Goal: Transaction & Acquisition: Purchase product/service

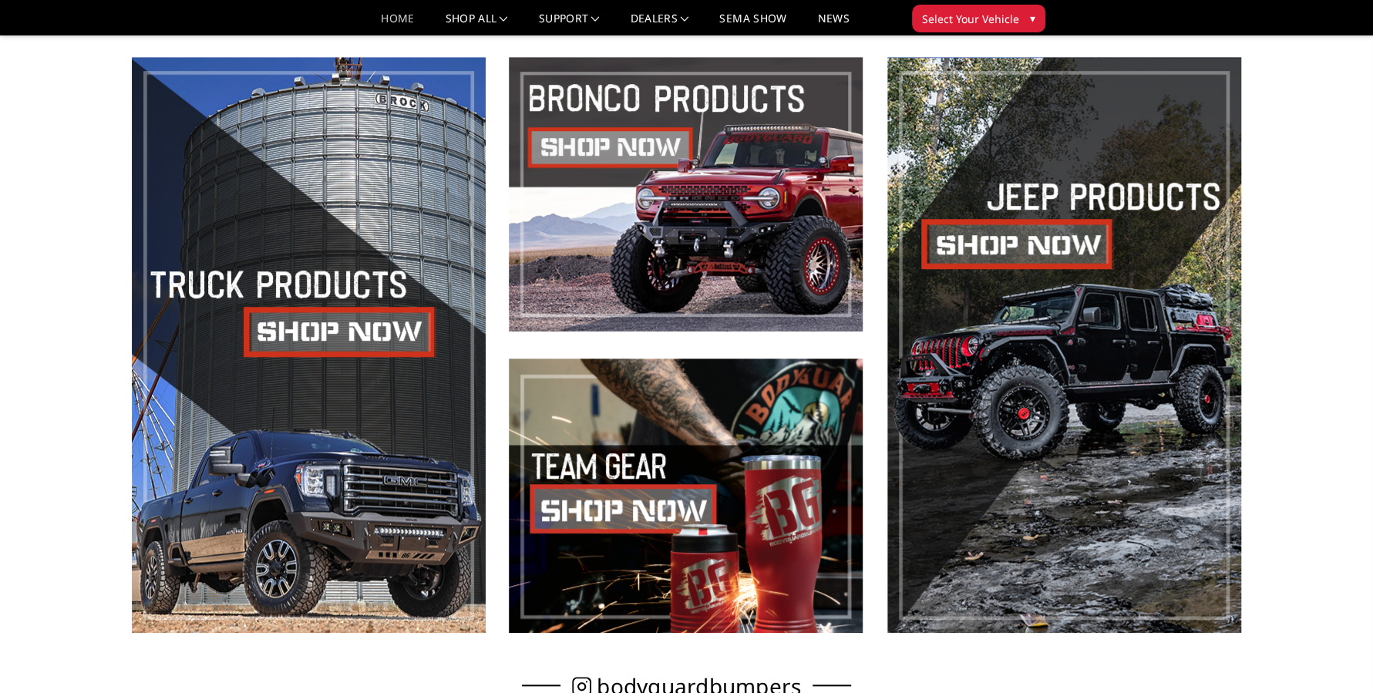
scroll to position [694, 0]
click at [304, 318] on span at bounding box center [309, 345] width 354 height 576
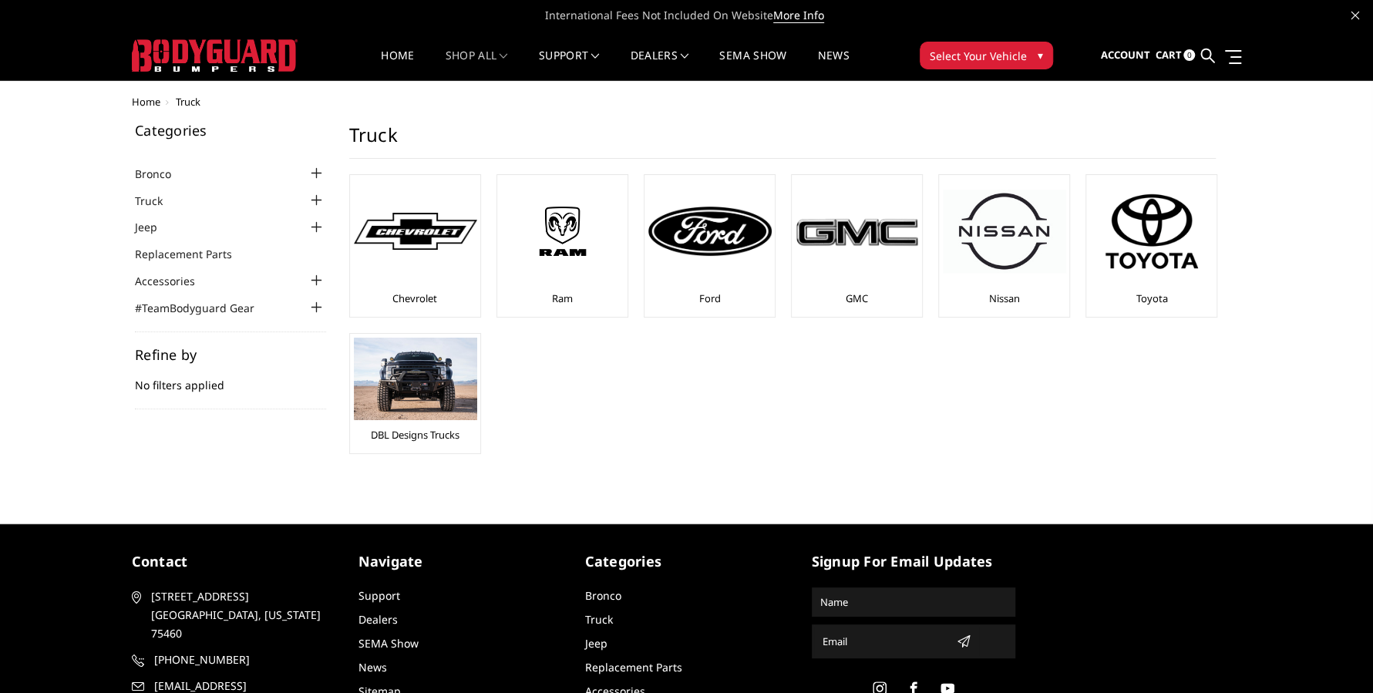
click at [398, 244] on img at bounding box center [415, 232] width 123 height 38
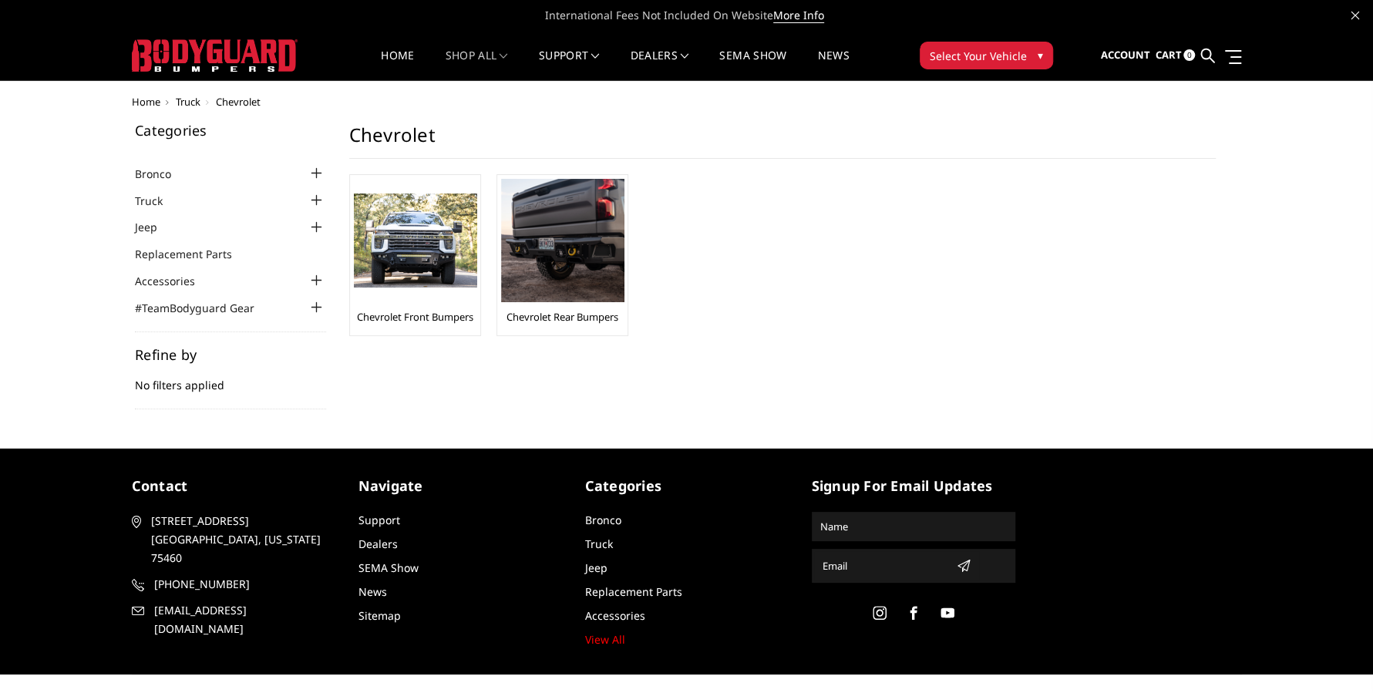
click at [437, 292] on div at bounding box center [415, 240] width 123 height 123
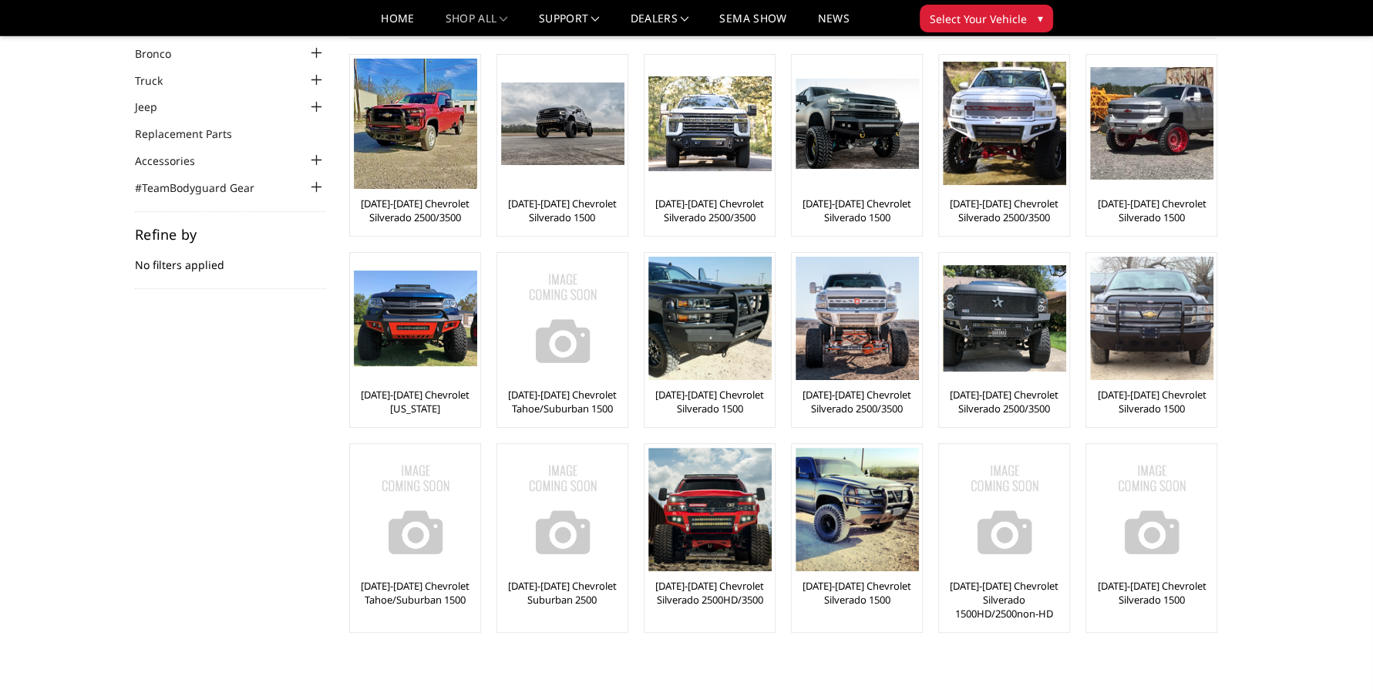
scroll to position [77, 0]
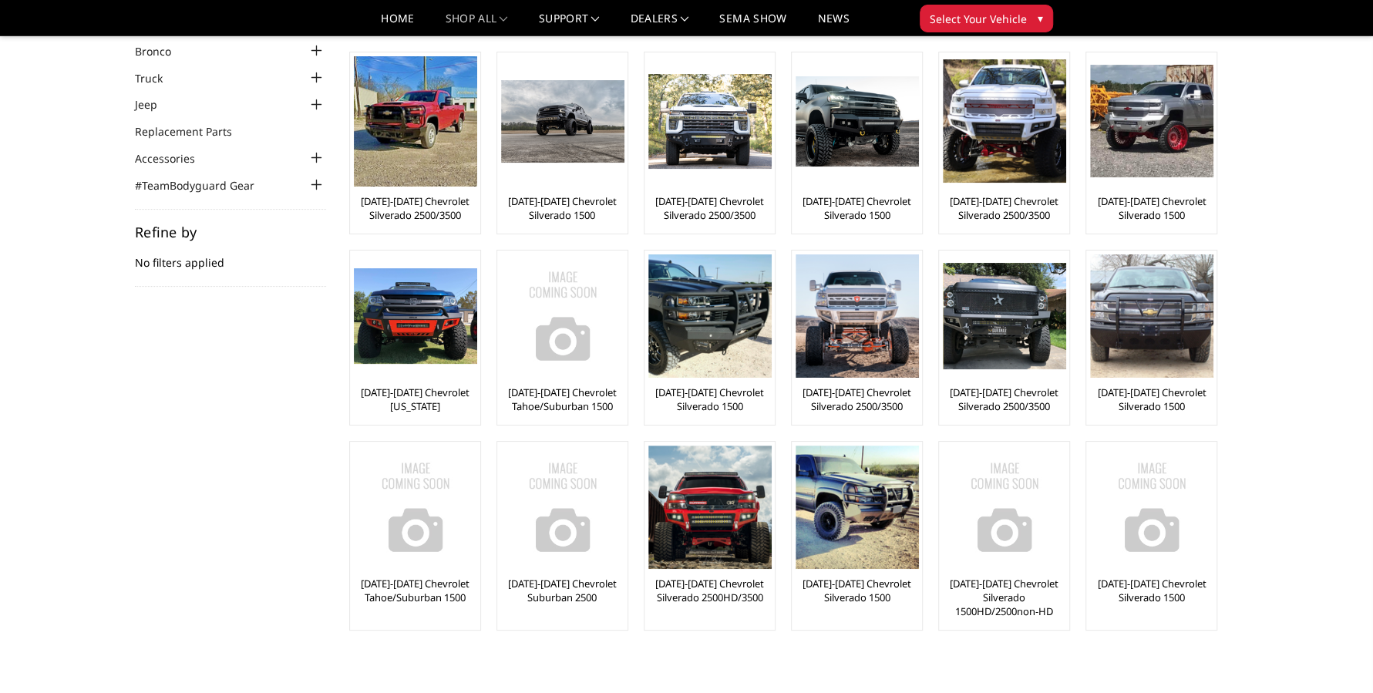
click at [725, 209] on link "[DATE]-[DATE] Chevrolet Silverado 2500/3500" at bounding box center [709, 208] width 123 height 28
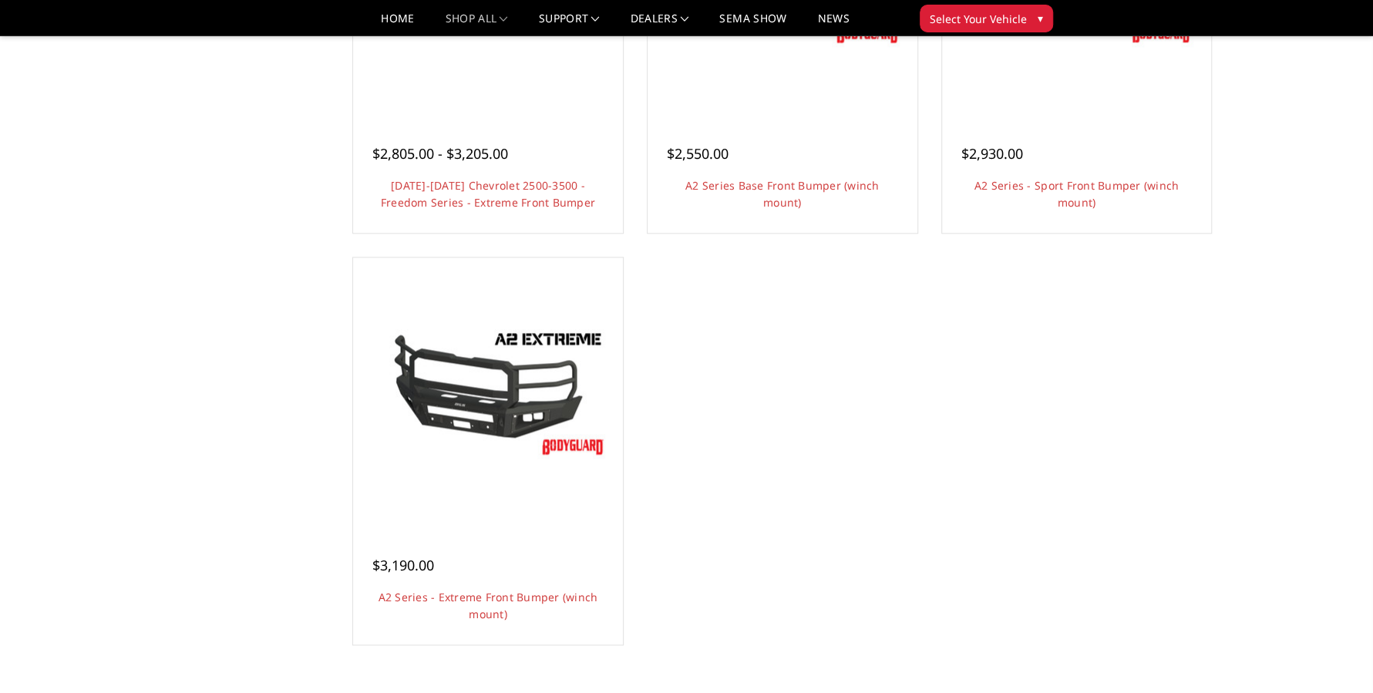
scroll to position [1233, 0]
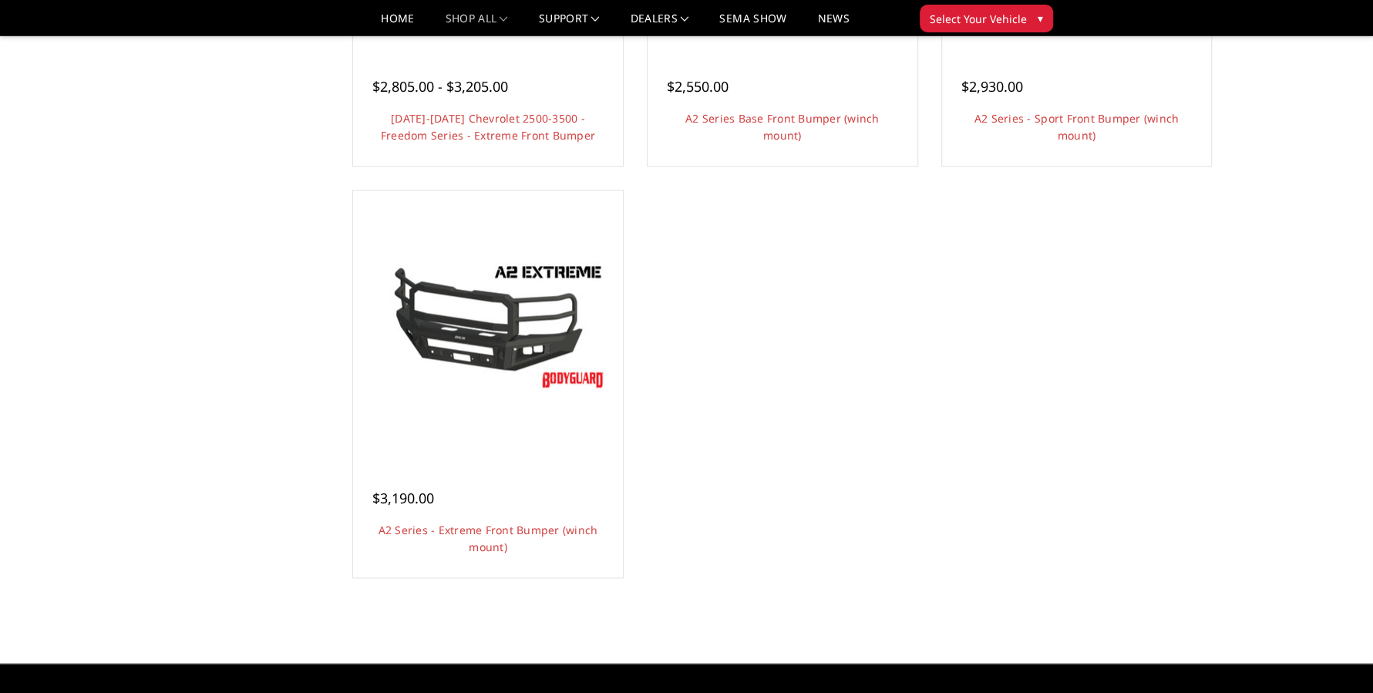
click at [509, 335] on link "Quick view" at bounding box center [487, 351] width 103 height 36
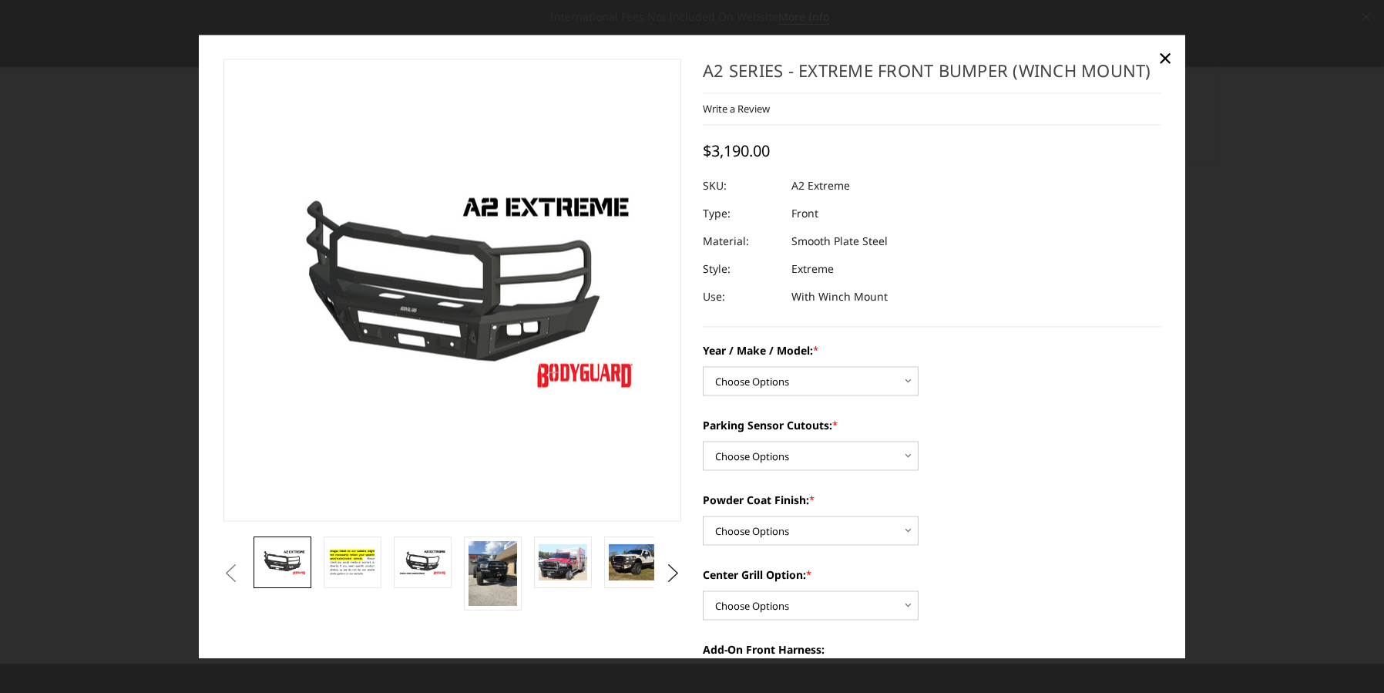
click at [481, 571] on img at bounding box center [493, 573] width 49 height 65
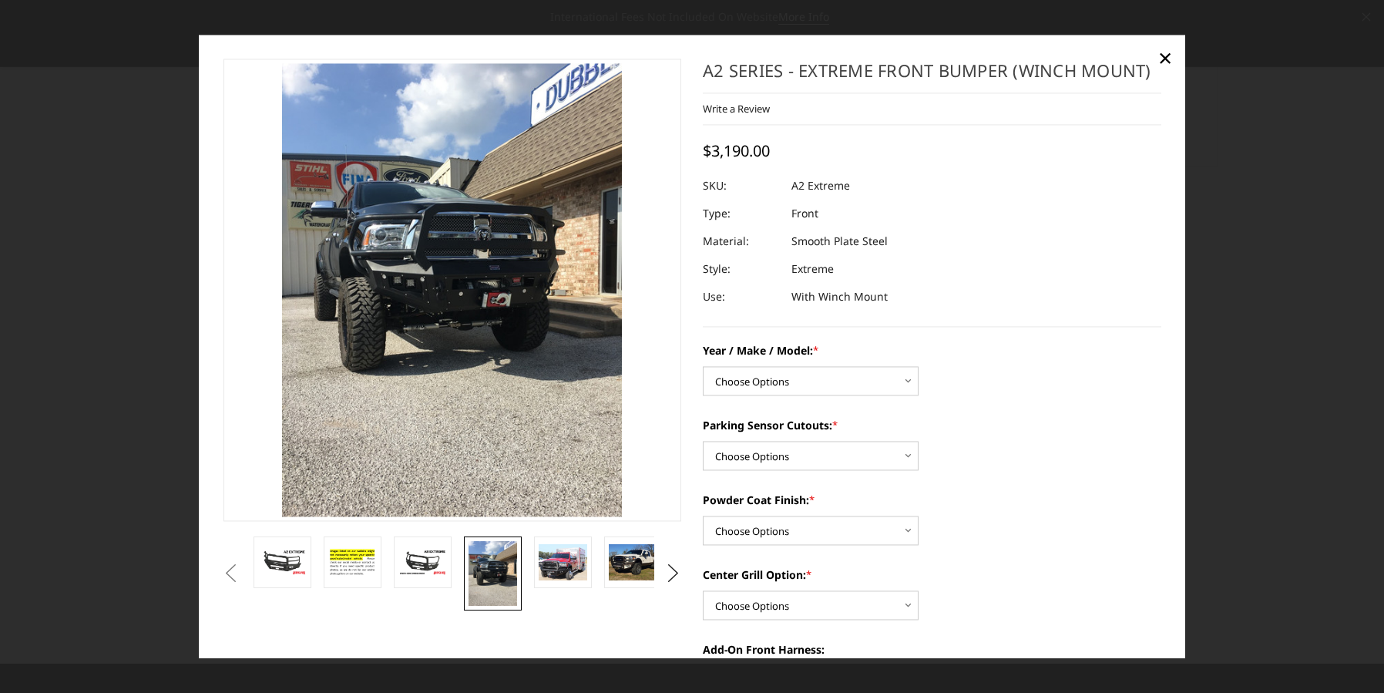
click at [568, 564] on img at bounding box center [563, 563] width 49 height 36
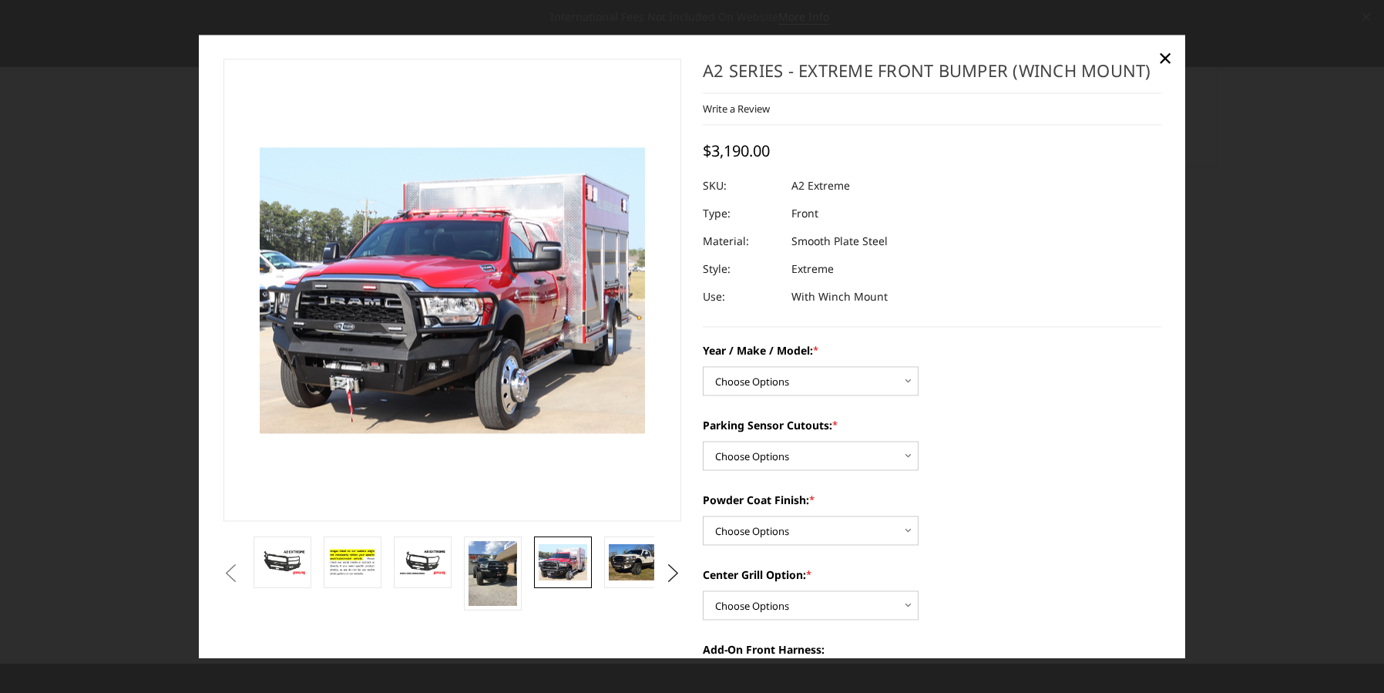
click at [622, 563] on img at bounding box center [633, 562] width 49 height 36
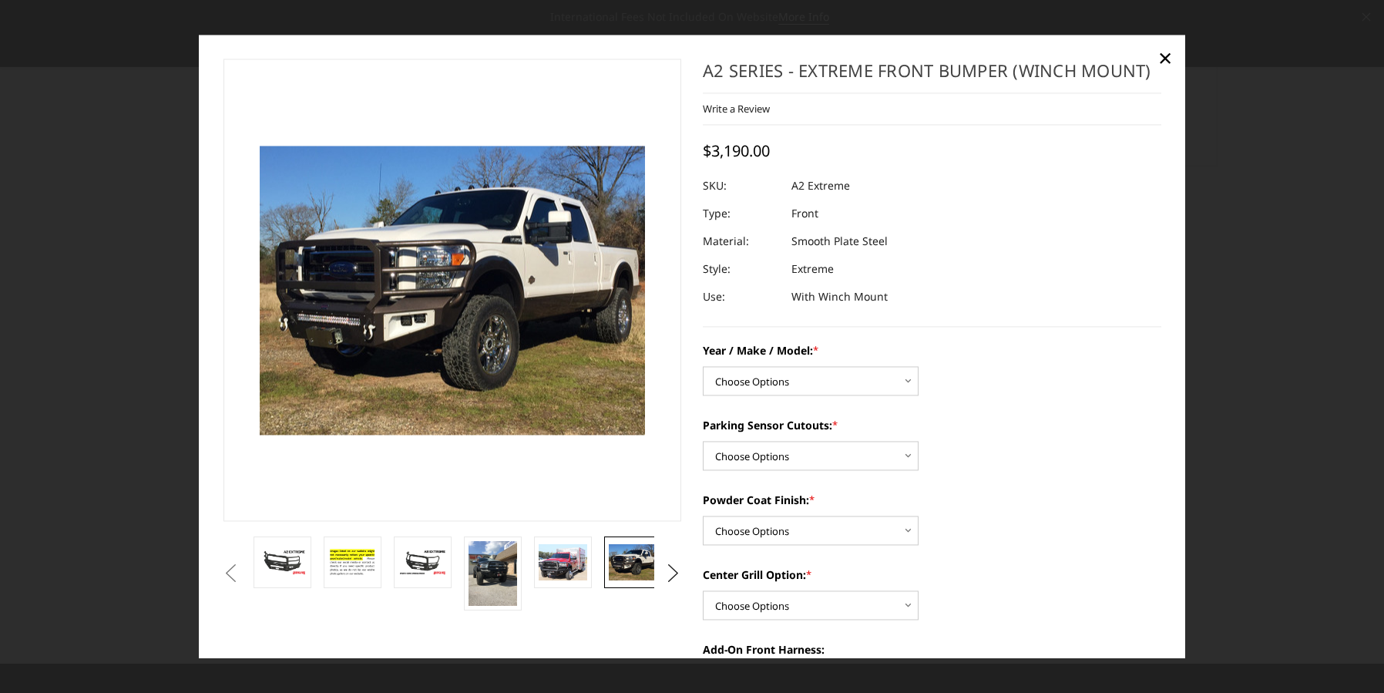
click at [289, 570] on img at bounding box center [282, 562] width 49 height 27
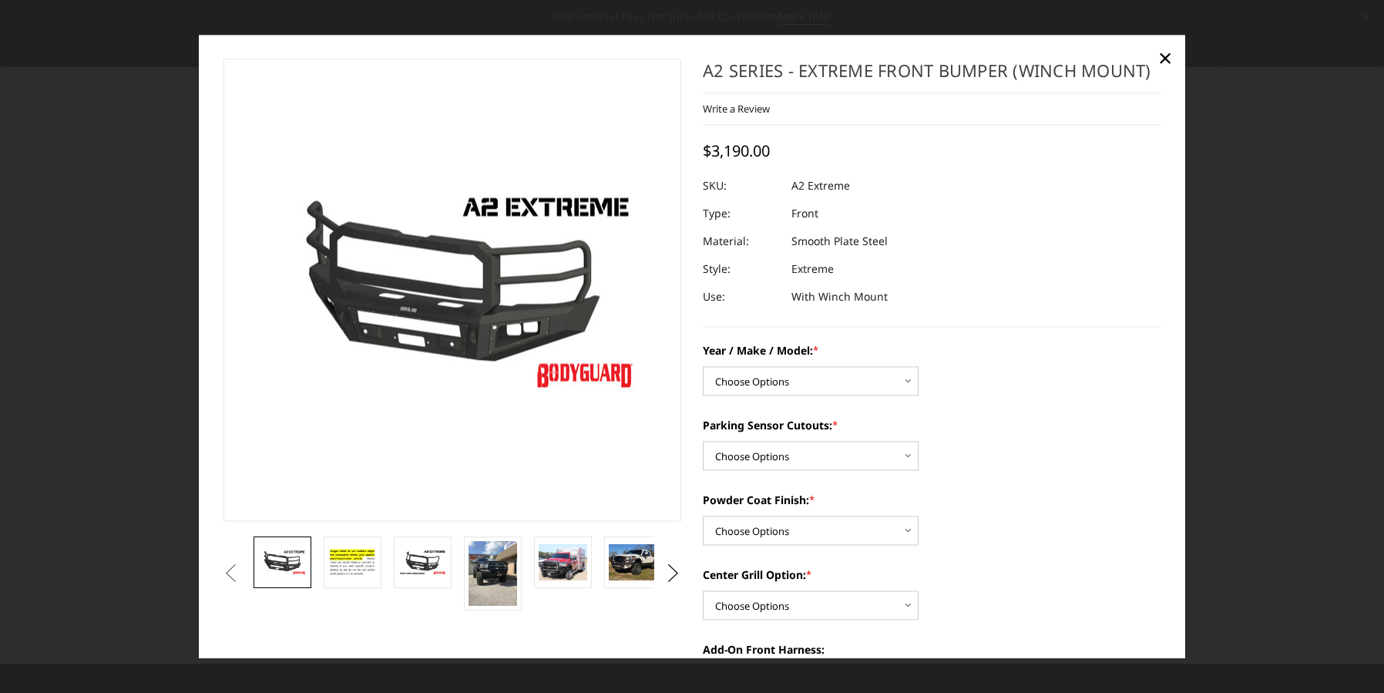
click at [436, 571] on img at bounding box center [423, 562] width 49 height 27
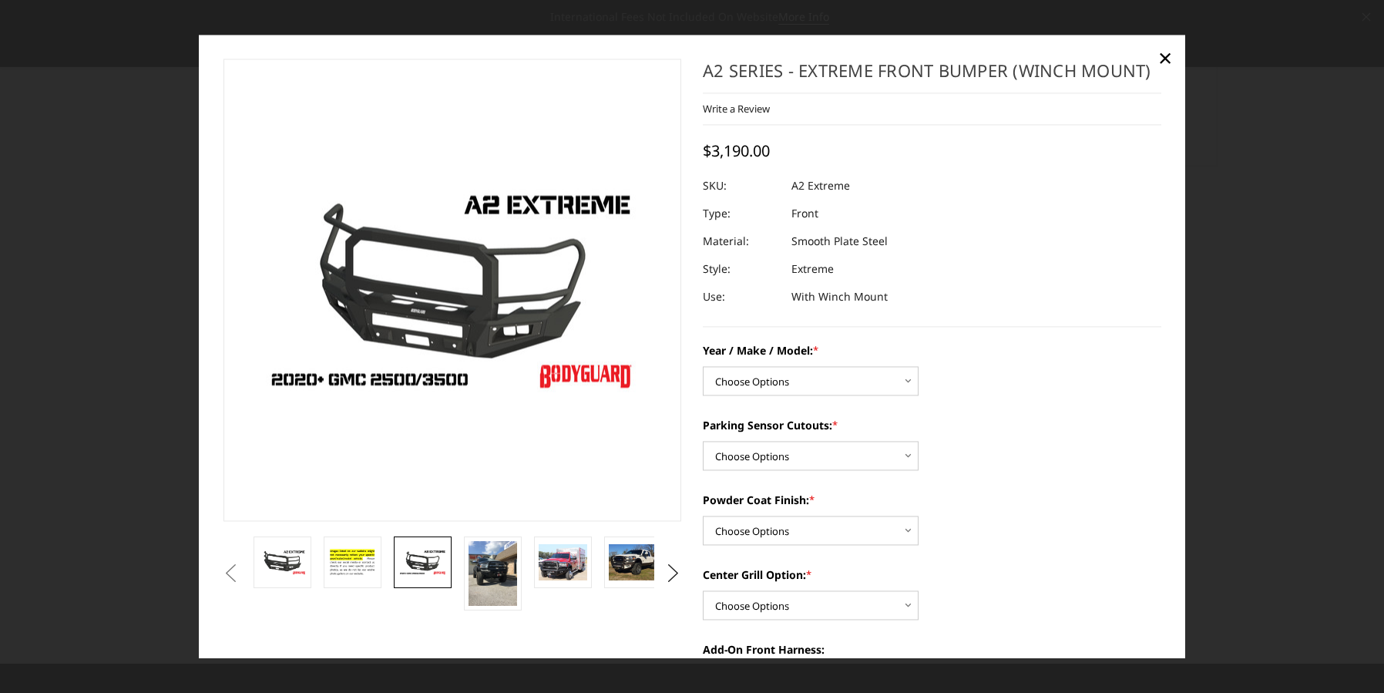
click at [348, 560] on img at bounding box center [352, 562] width 49 height 33
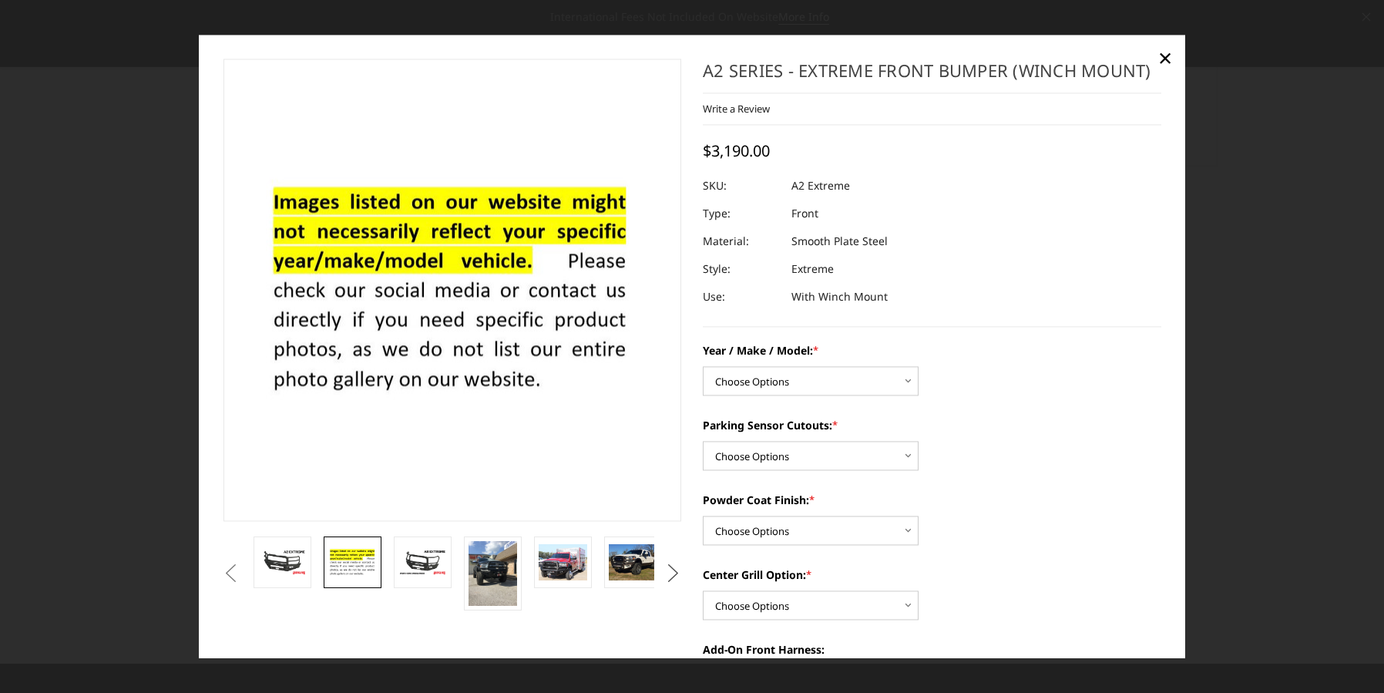
click at [664, 573] on button "Next" at bounding box center [673, 574] width 23 height 23
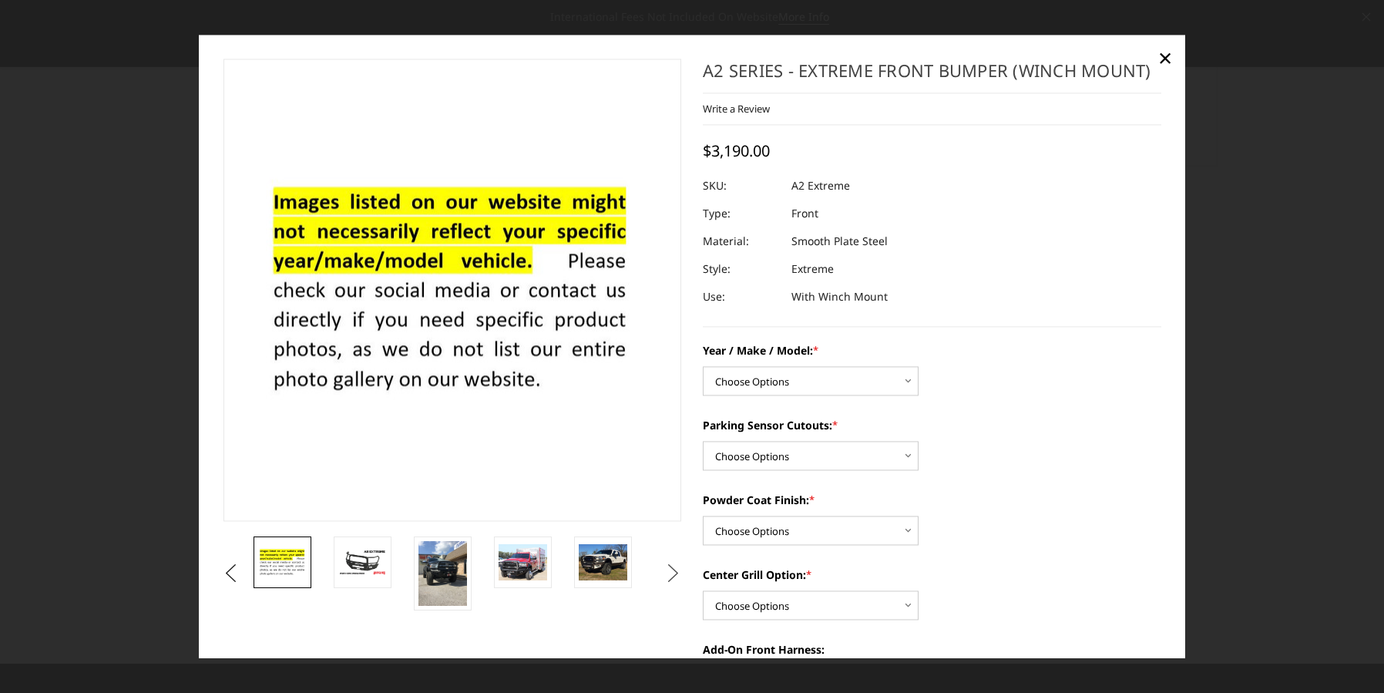
click at [664, 573] on button "Next" at bounding box center [673, 574] width 23 height 23
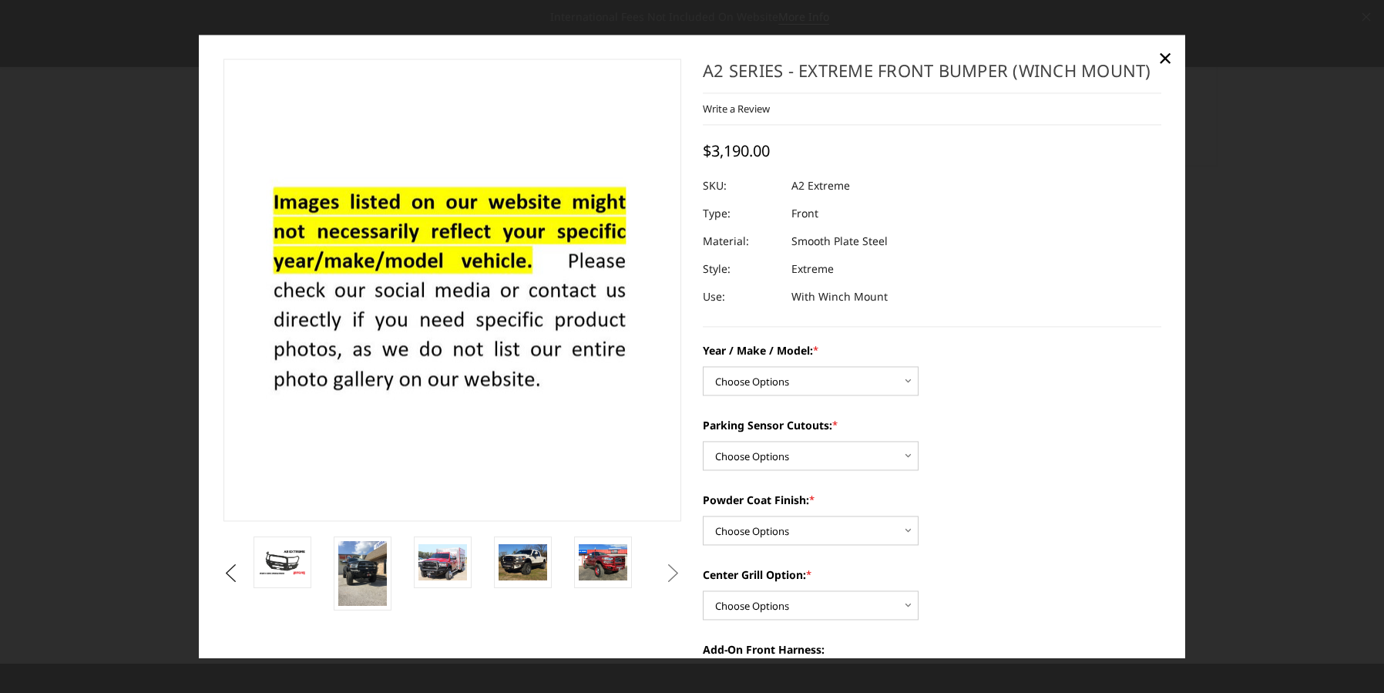
click at [664, 573] on button "Next" at bounding box center [673, 574] width 23 height 23
click at [598, 566] on img at bounding box center [603, 562] width 49 height 36
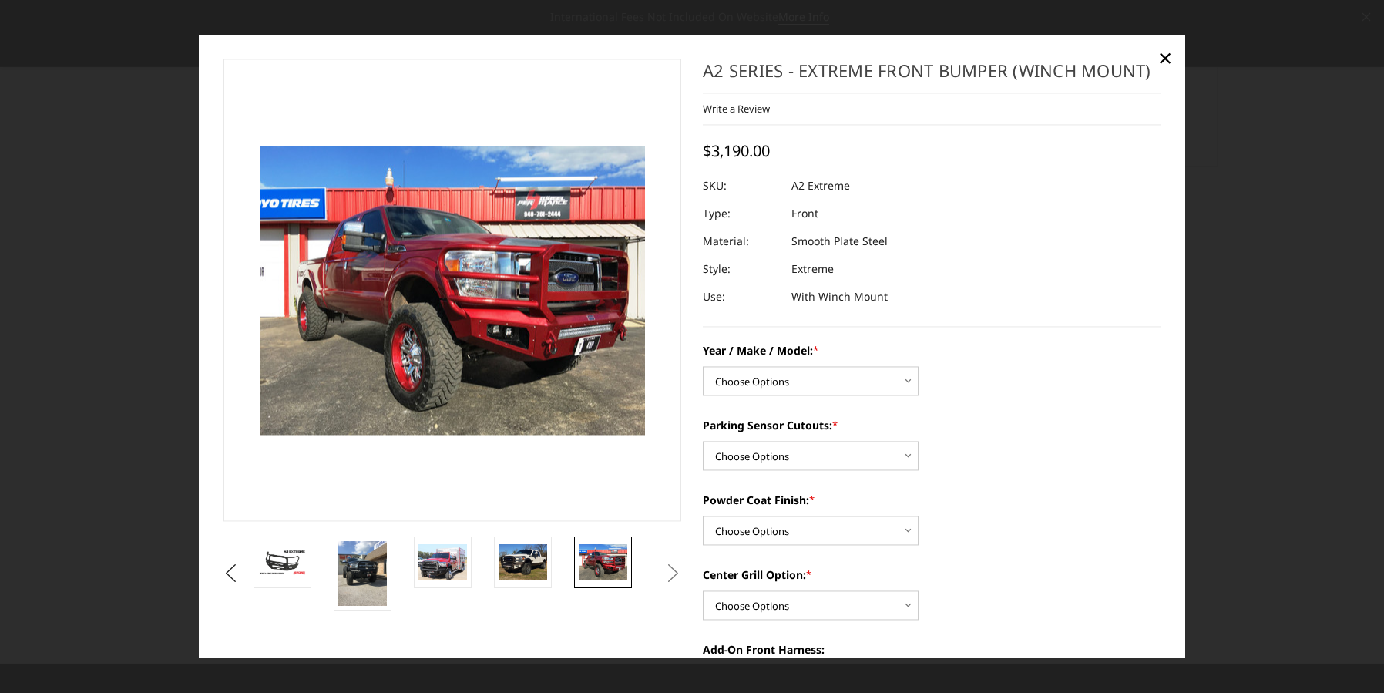
click at [522, 564] on img at bounding box center [523, 562] width 49 height 36
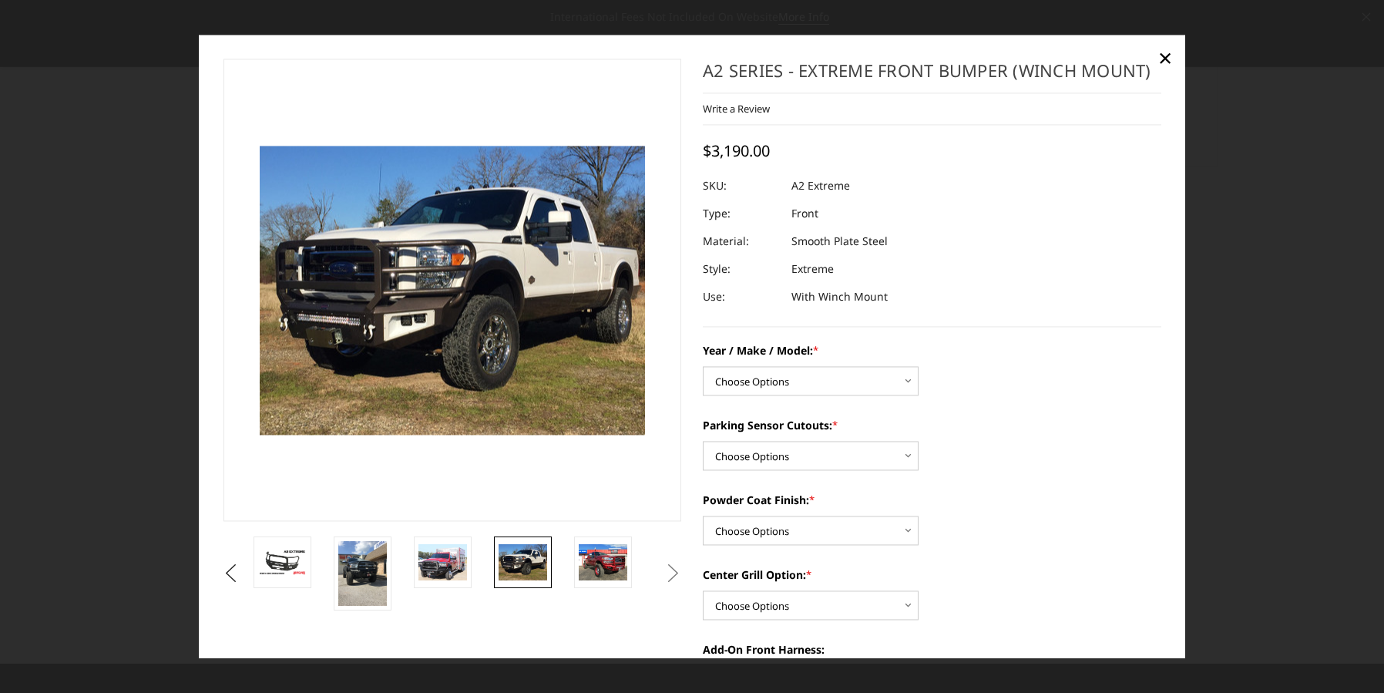
click at [440, 573] on img at bounding box center [443, 563] width 49 height 36
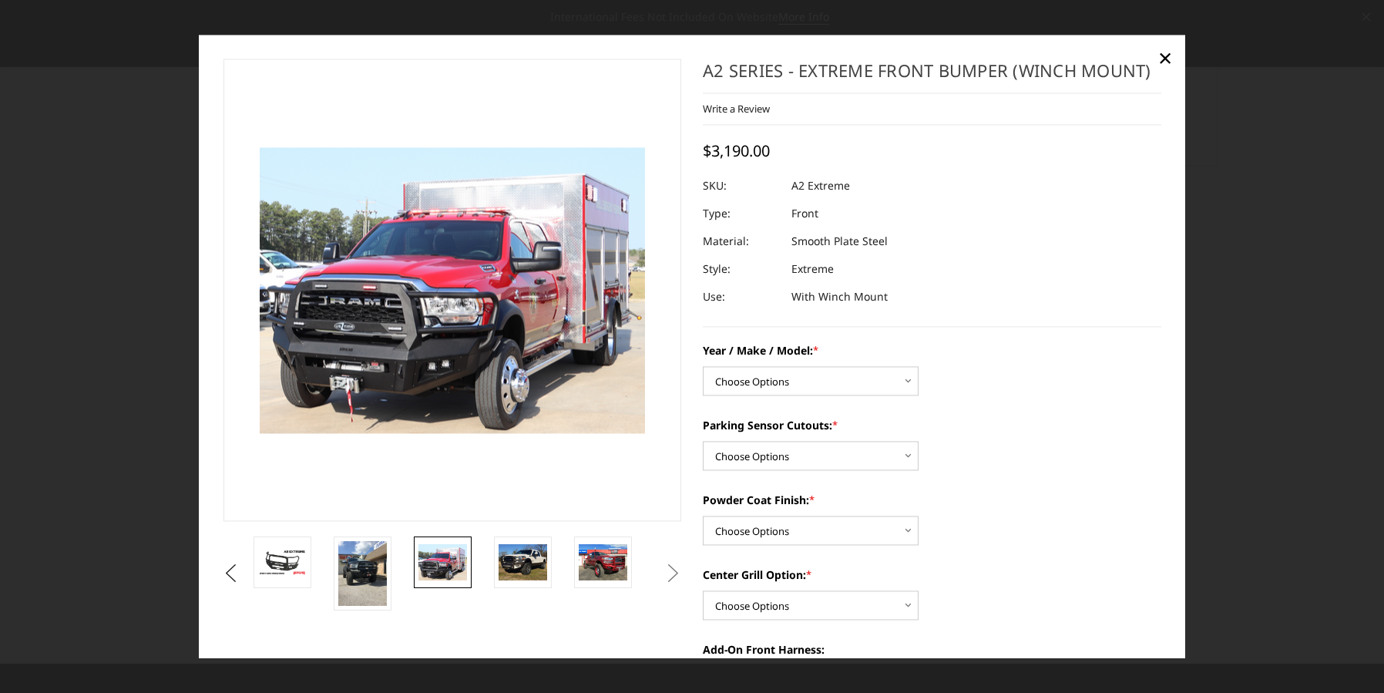
click at [359, 576] on img at bounding box center [362, 573] width 49 height 65
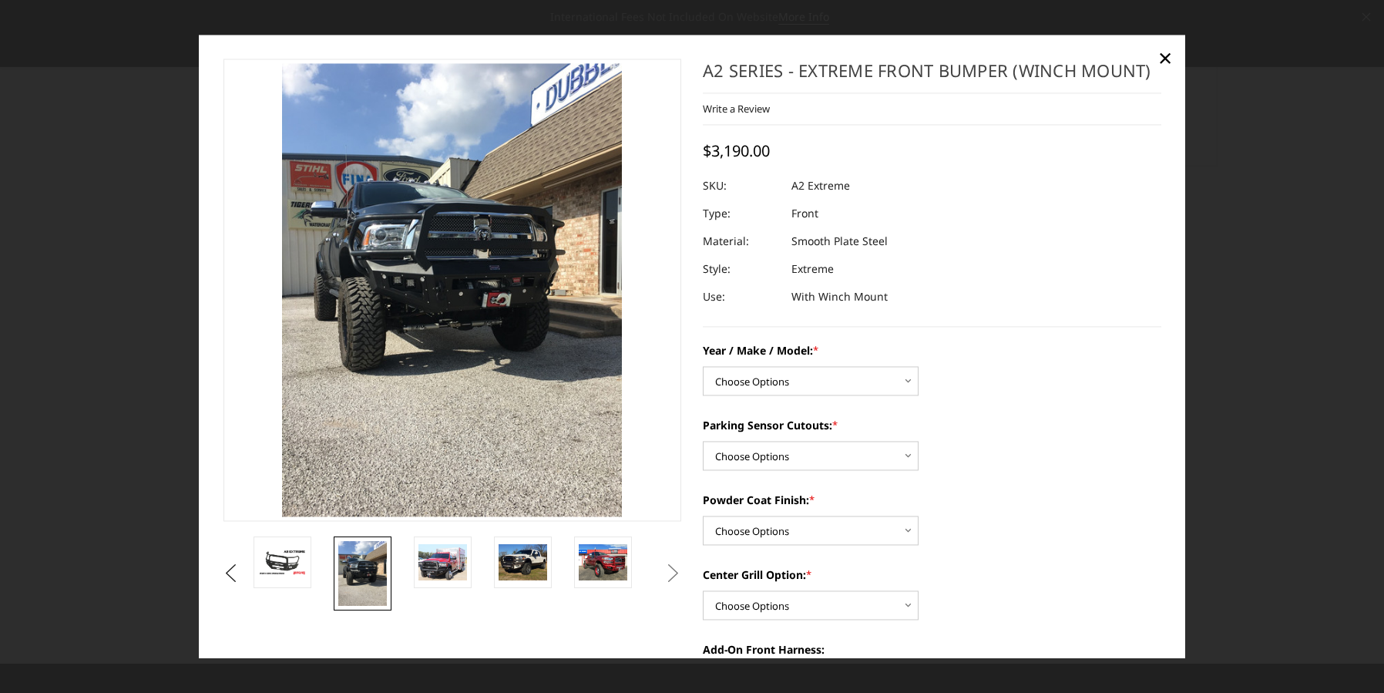
click at [1166, 56] on span "×" at bounding box center [1166, 58] width 14 height 33
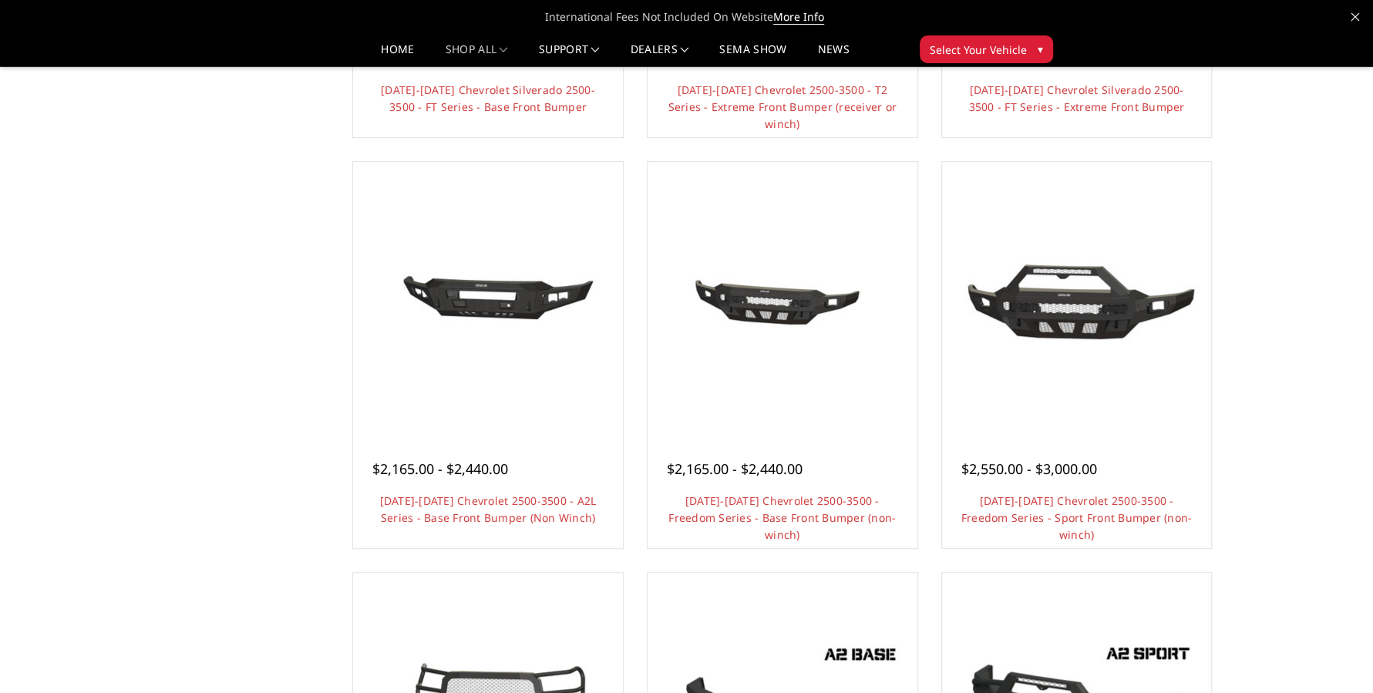
scroll to position [385, 0]
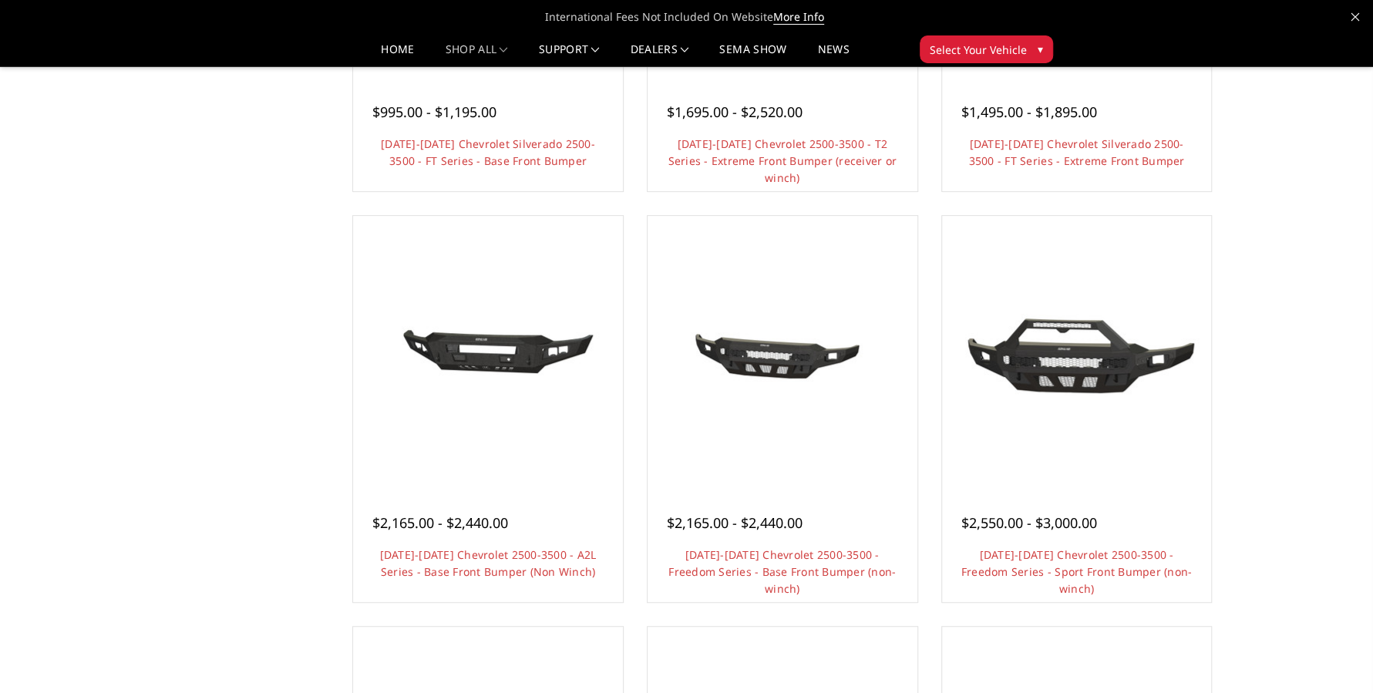
click at [765, 446] on div at bounding box center [782, 351] width 262 height 262
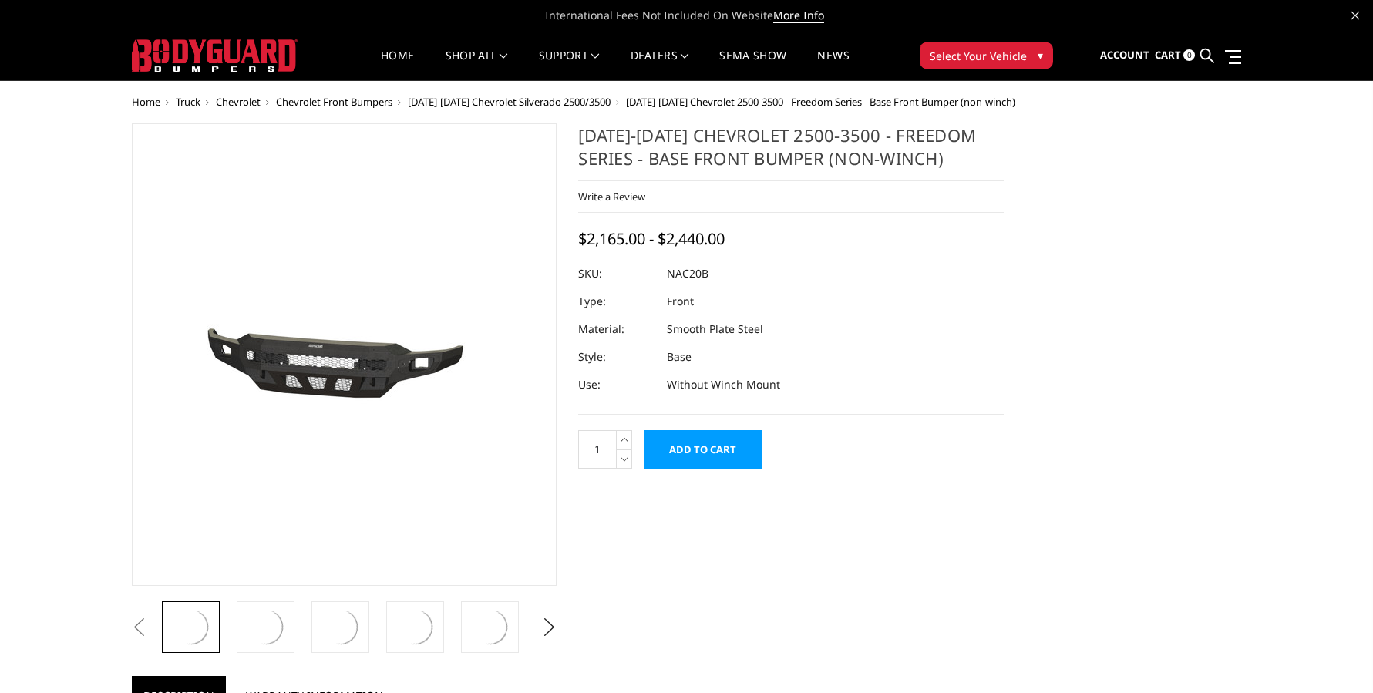
click at [785, 351] on dl "SKU: NAC20B UPC: Type: Front Material: Smooth Plate Steel Style: Base Use: With…" at bounding box center [791, 329] width 426 height 139
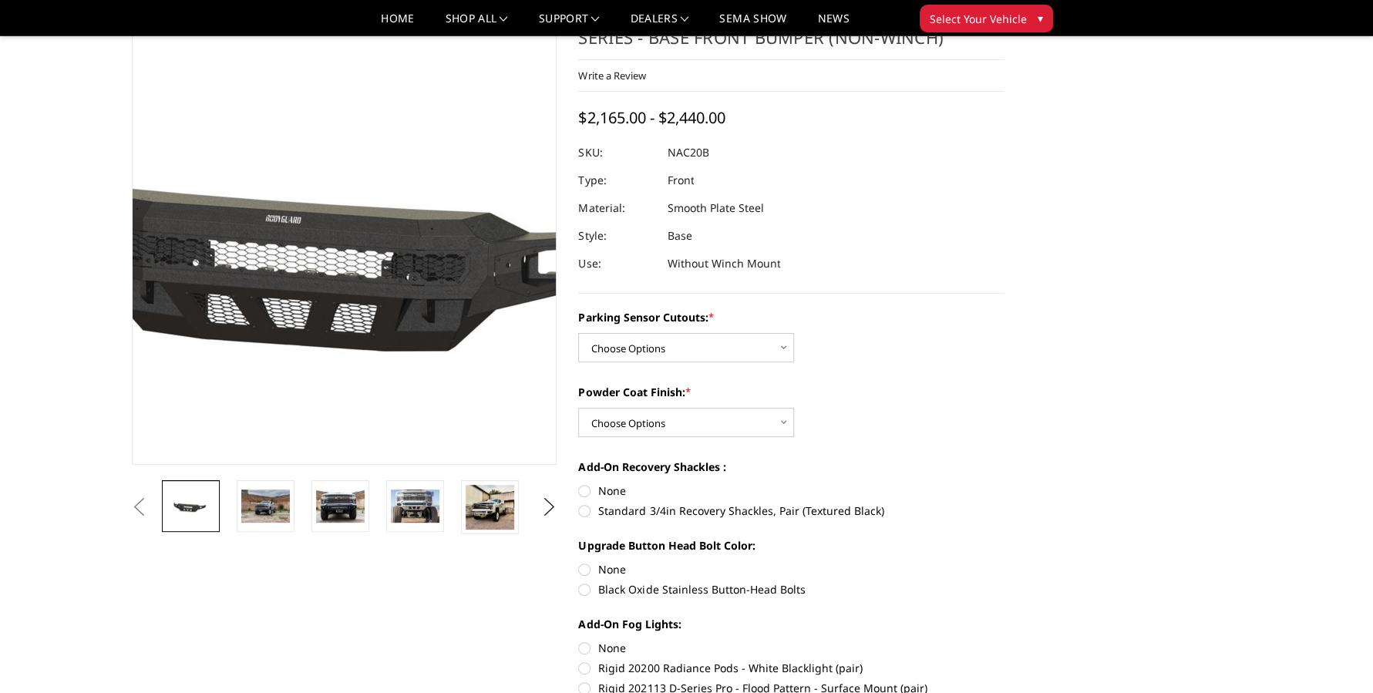
scroll to position [77, 0]
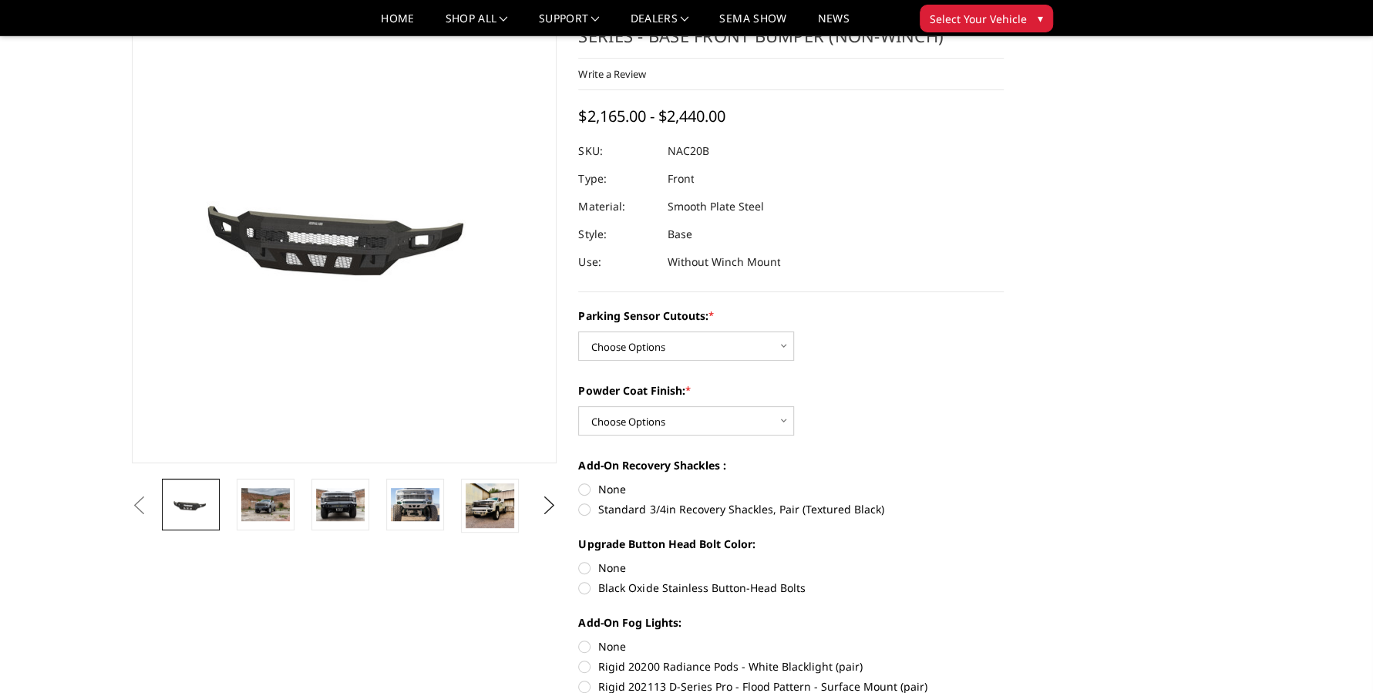
click at [327, 507] on img at bounding box center [340, 504] width 49 height 32
